Goal: Information Seeking & Learning: Find specific fact

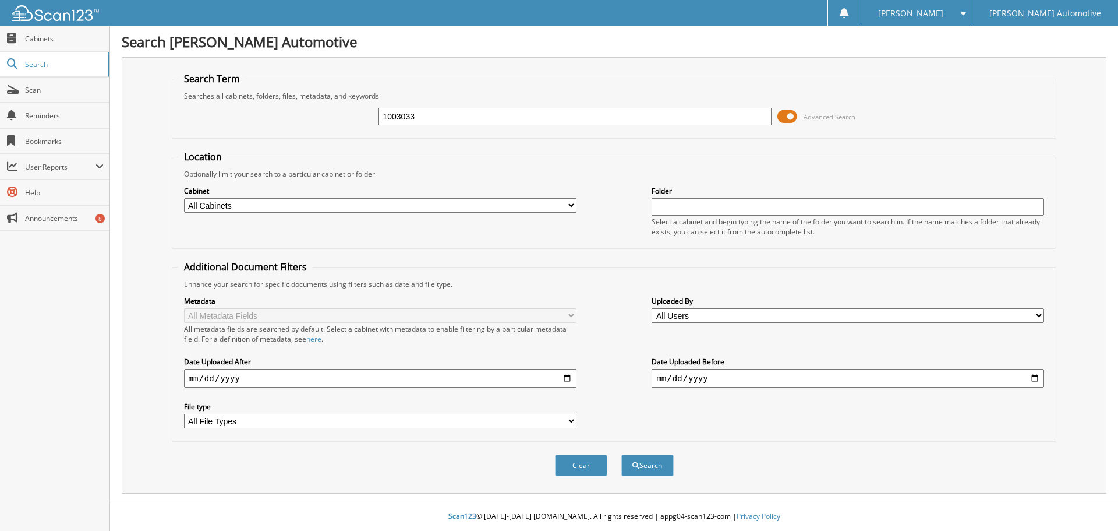
type input "1003033"
click at [621, 454] on button "Search" at bounding box center [647, 465] width 52 height 22
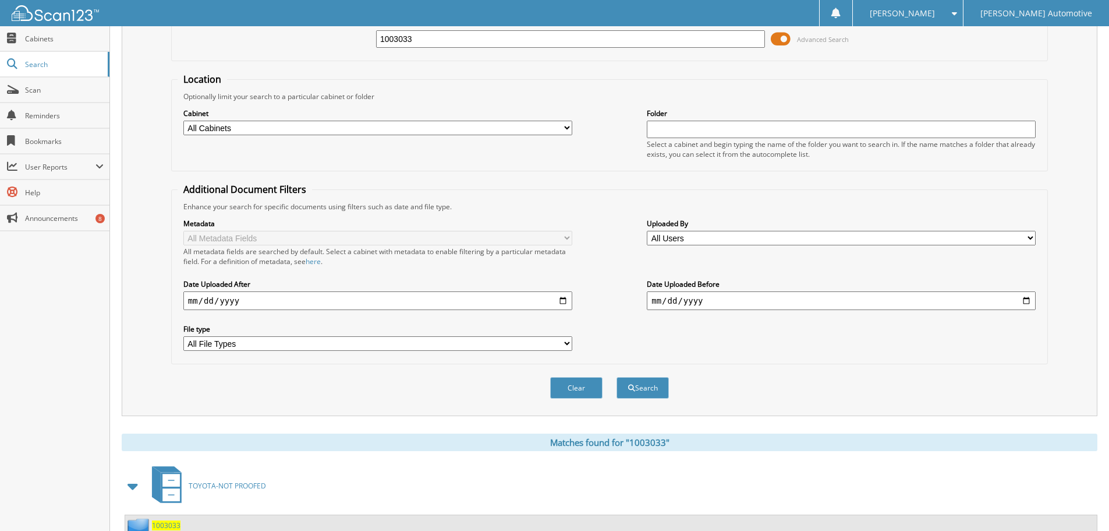
scroll to position [166, 0]
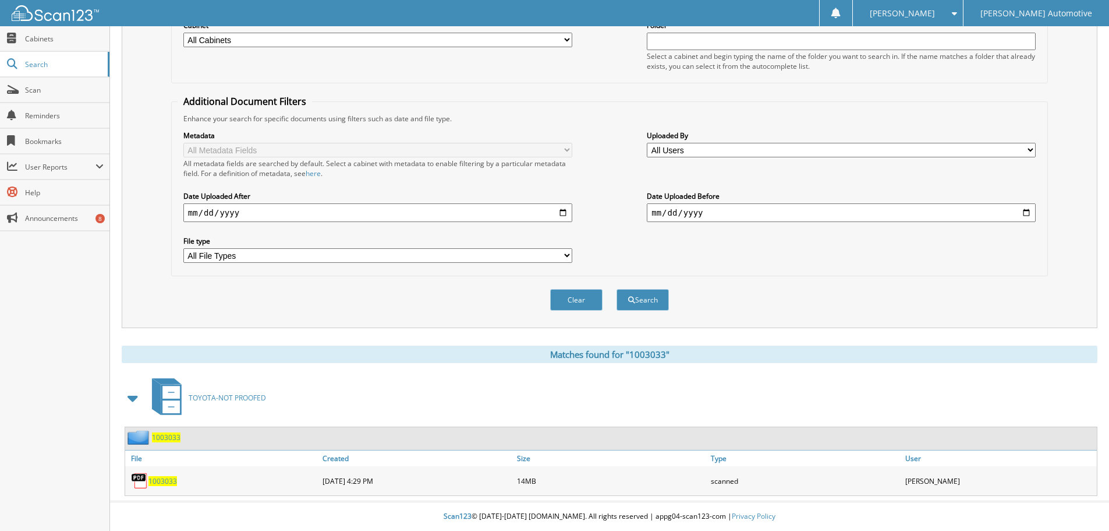
click at [168, 482] on span "1003033" at bounding box center [163, 481] width 29 height 10
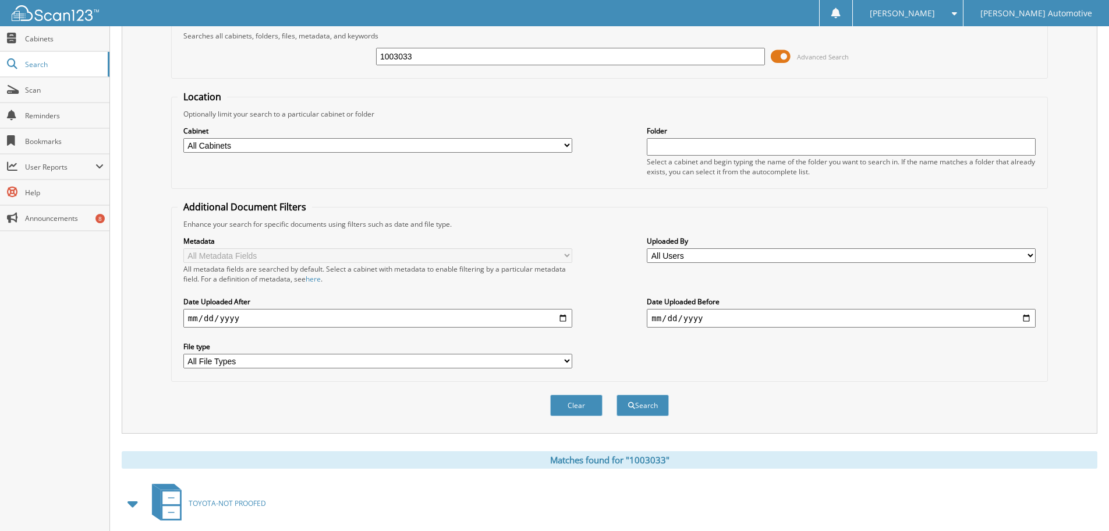
scroll to position [0, 0]
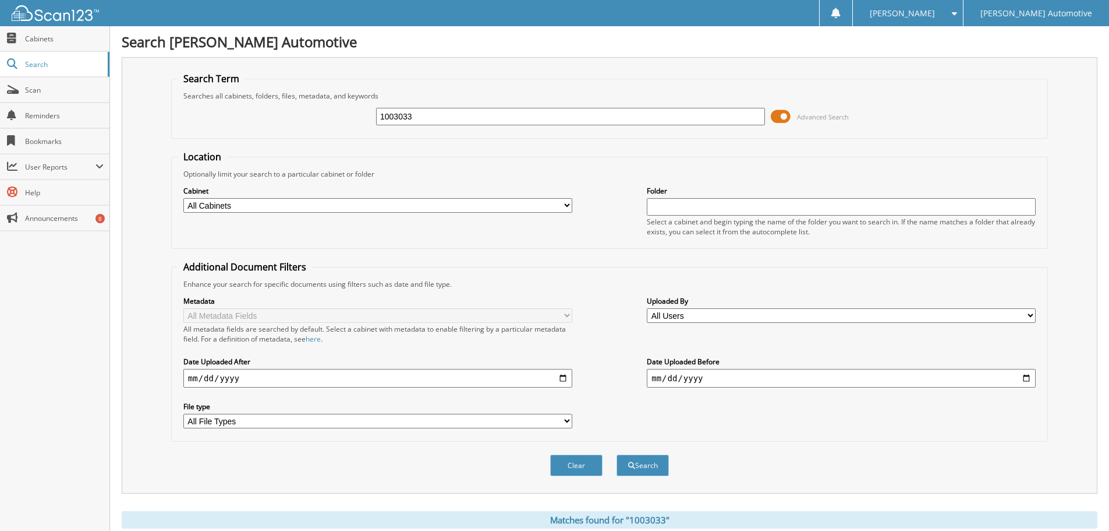
drag, startPoint x: 400, startPoint y: 116, endPoint x: 348, endPoint y: 125, distance: 52.6
click at [350, 123] on div "1003033 Advanced Search" at bounding box center [610, 116] width 864 height 31
type input "1002963"
click at [643, 465] on button "Search" at bounding box center [643, 465] width 52 height 22
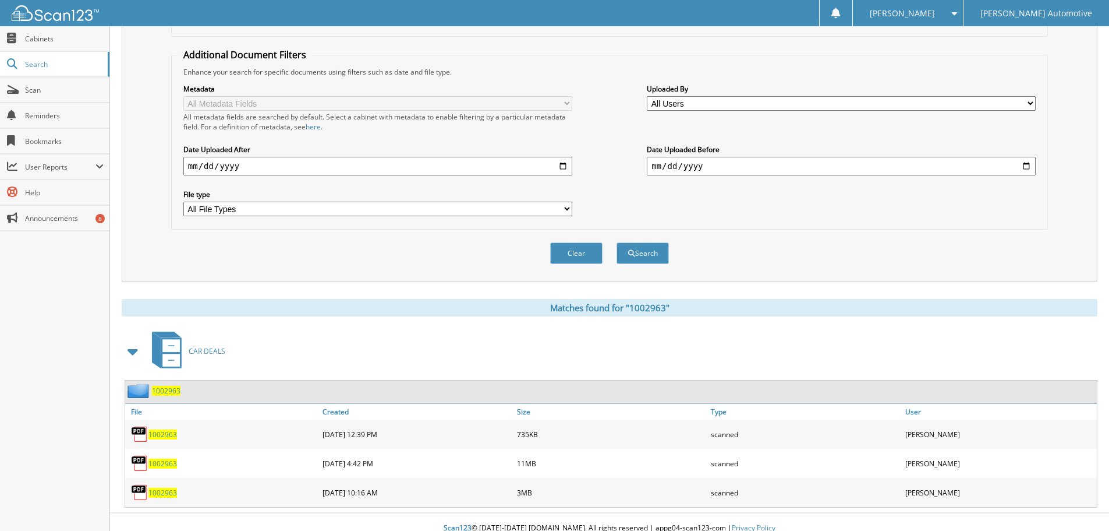
scroll to position [224, 0]
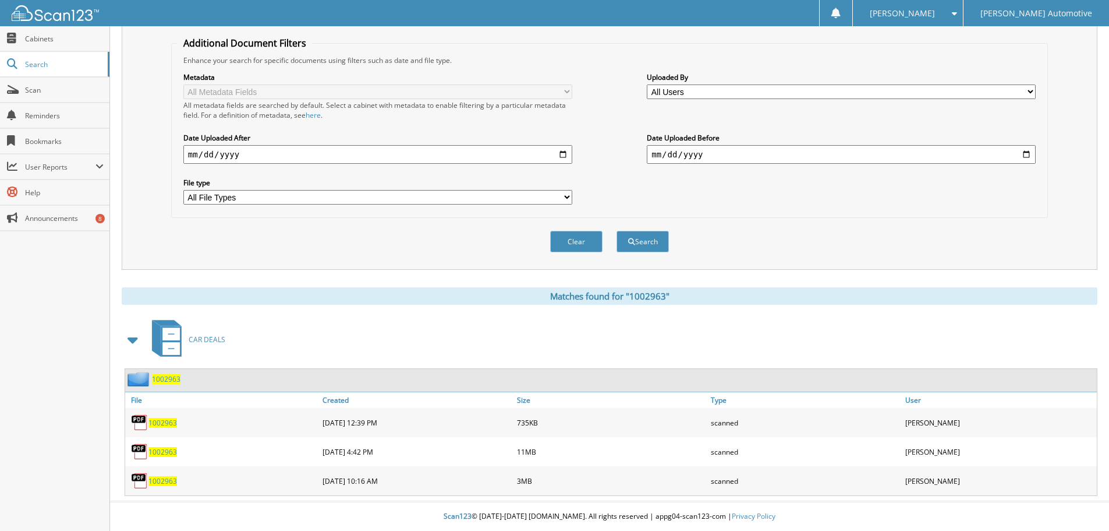
click at [161, 450] on span "1002963" at bounding box center [163, 452] width 29 height 10
click at [173, 445] on div "1002963" at bounding box center [222, 451] width 195 height 23
click at [167, 453] on span "1002963" at bounding box center [163, 452] width 29 height 10
click at [161, 484] on span "1002963" at bounding box center [163, 481] width 29 height 10
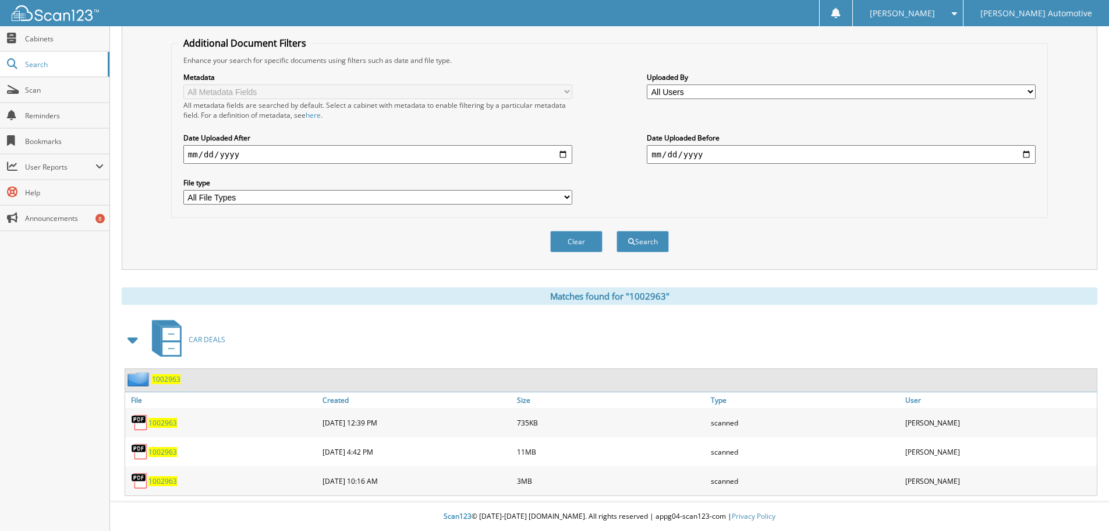
click at [161, 484] on span "1002963" at bounding box center [163, 481] width 29 height 10
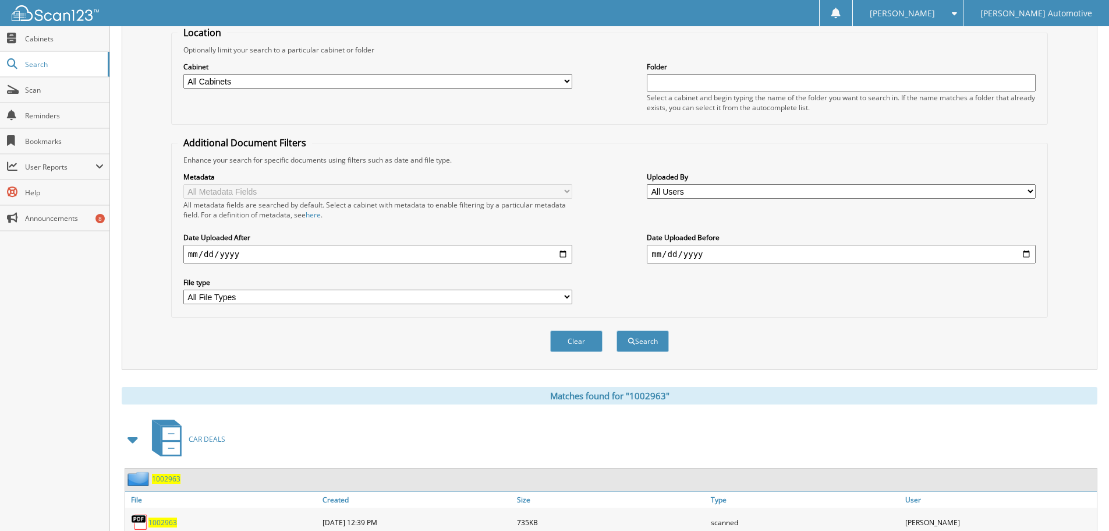
scroll to position [0, 0]
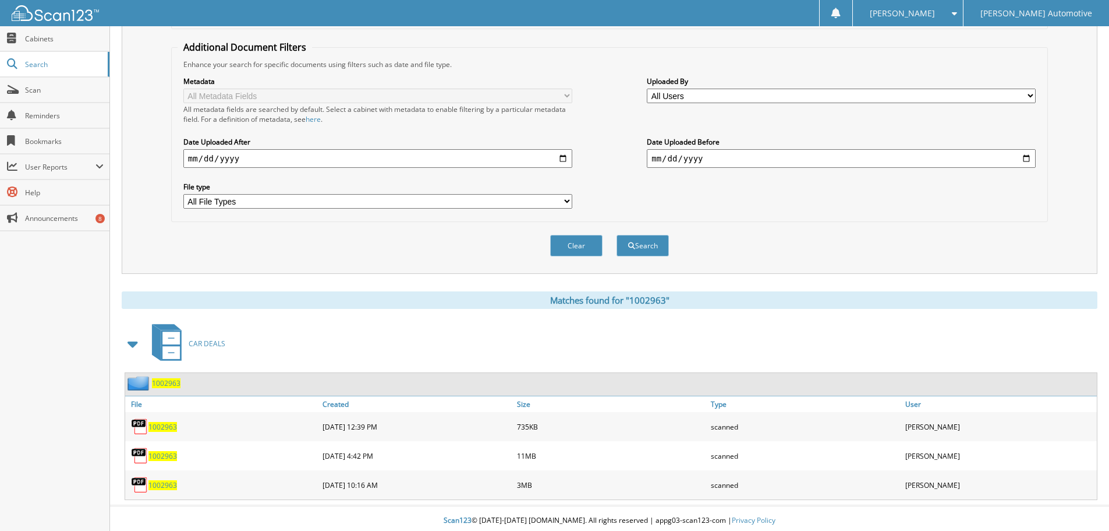
scroll to position [224, 0]
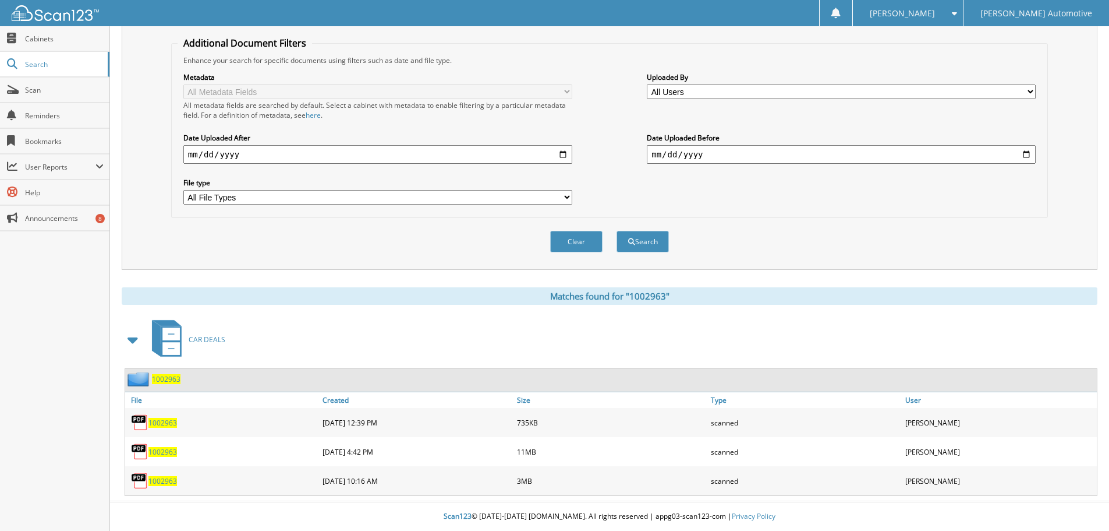
click at [158, 451] on span "1002963" at bounding box center [163, 452] width 29 height 10
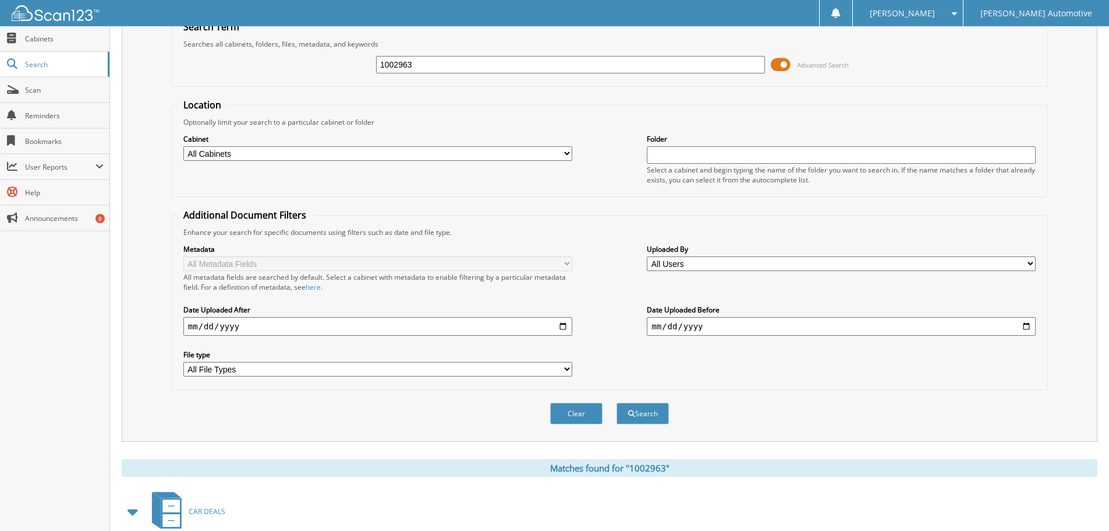
scroll to position [0, 0]
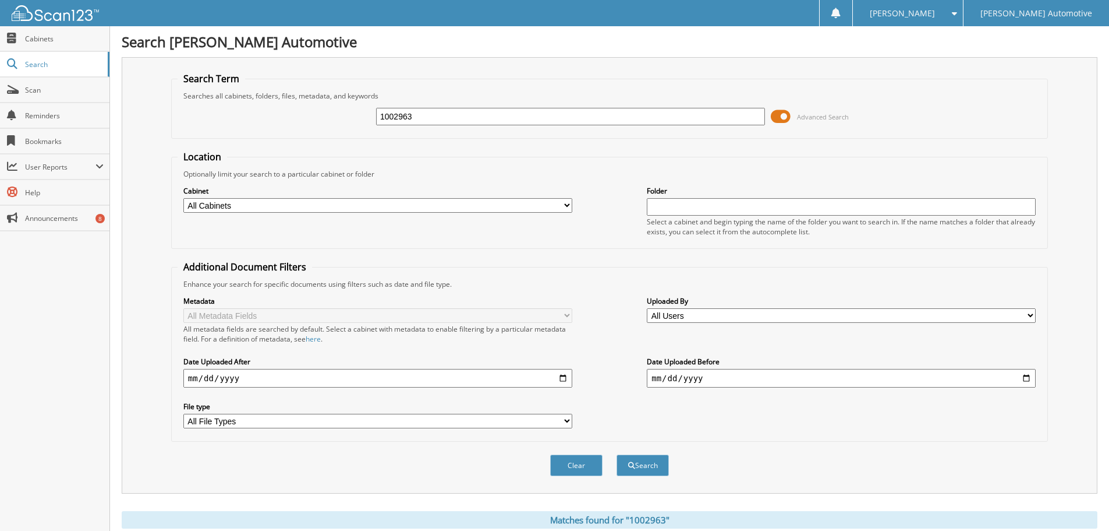
drag, startPoint x: 440, startPoint y: 115, endPoint x: 331, endPoint y: 127, distance: 110.1
click at [331, 126] on div "1002963 Advanced Search" at bounding box center [610, 116] width 864 height 31
type input "1003003"
click at [655, 470] on button "Search" at bounding box center [643, 465] width 52 height 22
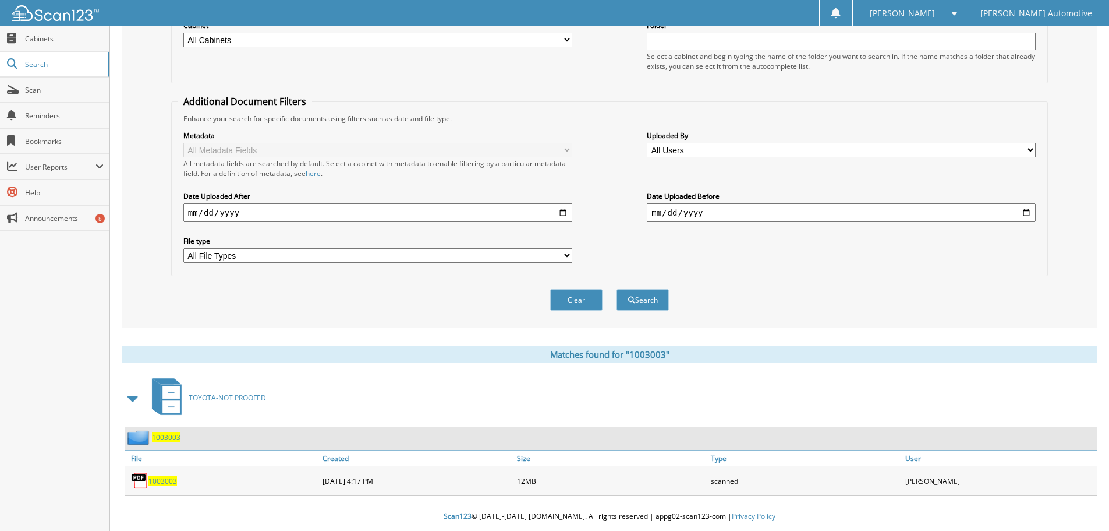
click at [163, 479] on span "1003003" at bounding box center [163, 481] width 29 height 10
